Goal: Information Seeking & Learning: Learn about a topic

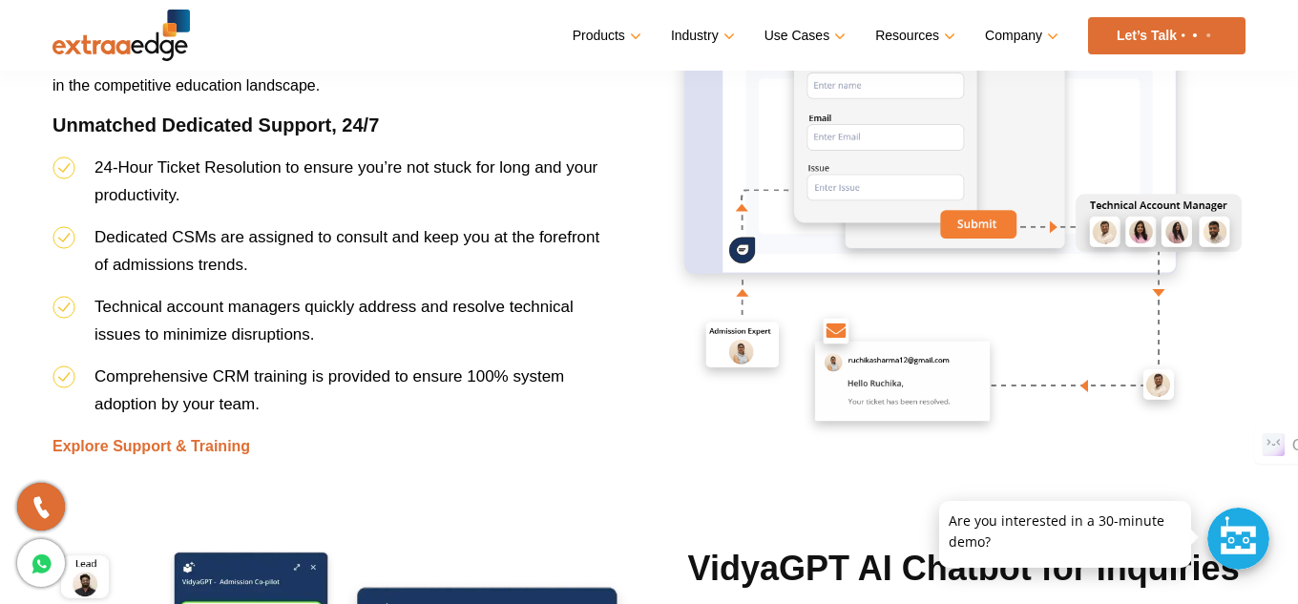
scroll to position [5937, 0]
click at [328, 196] on li "24-Hour Ticket Resolution to ensure you’re not stuck for long and your producti…" at bounding box center [330, 188] width 557 height 70
